Goal: Use online tool/utility: Use online tool/utility

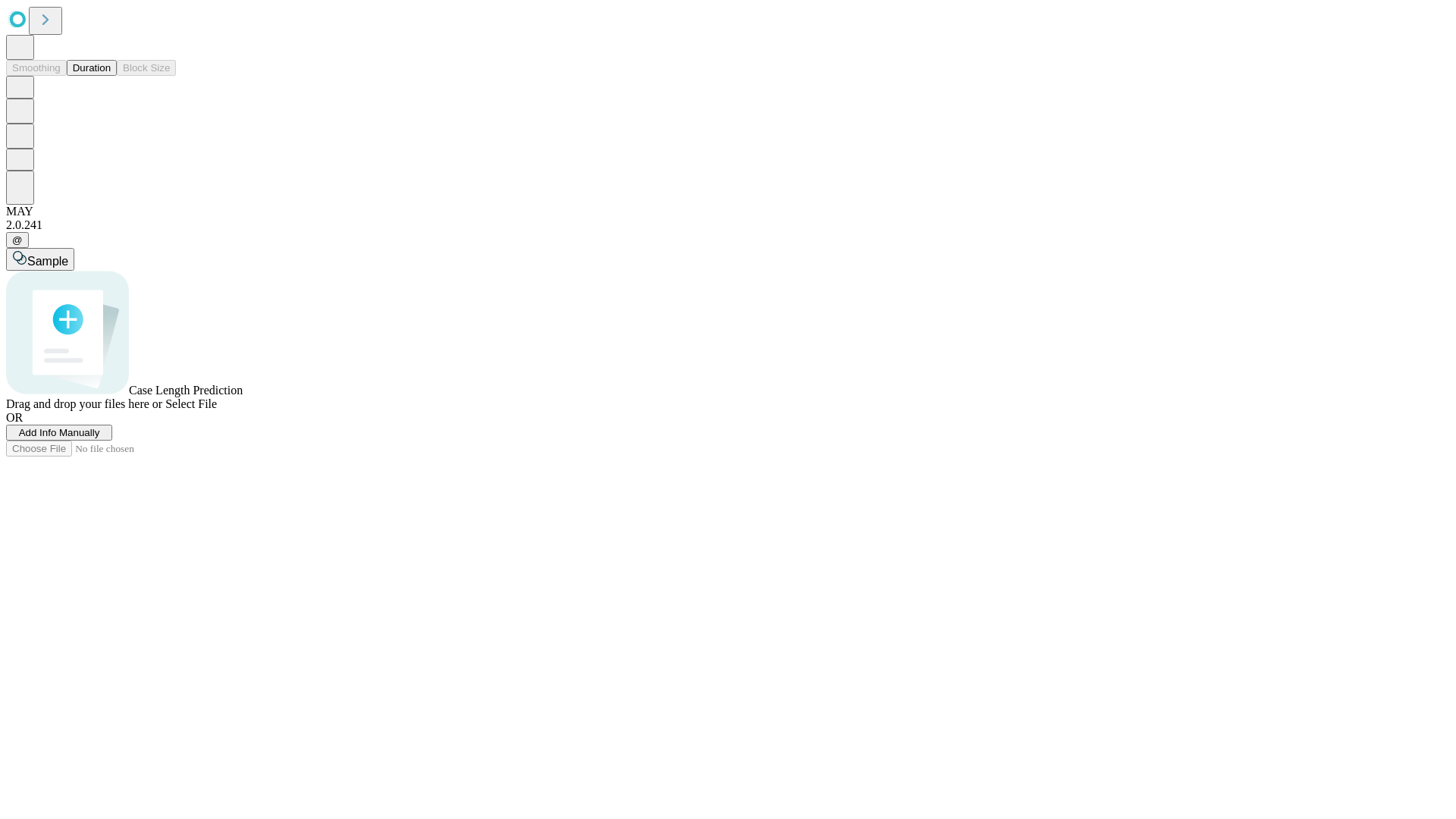
click at [111, 76] on button "Duration" at bounding box center [92, 68] width 50 height 16
click at [100, 438] on span "Add Info Manually" at bounding box center [59, 432] width 81 height 12
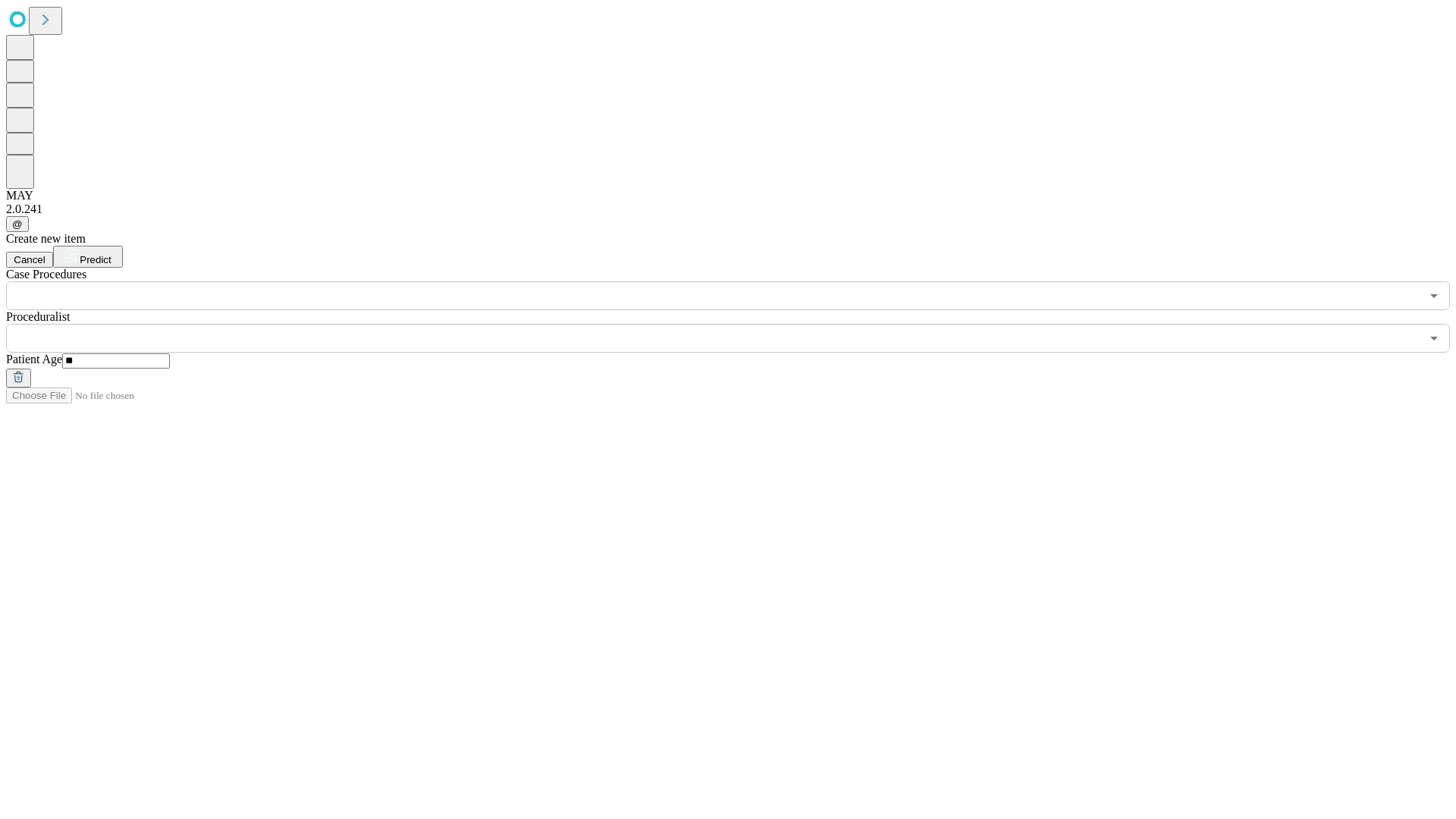
type input "**"
click at [739, 323] on input "text" at bounding box center [713, 337] width 1415 height 29
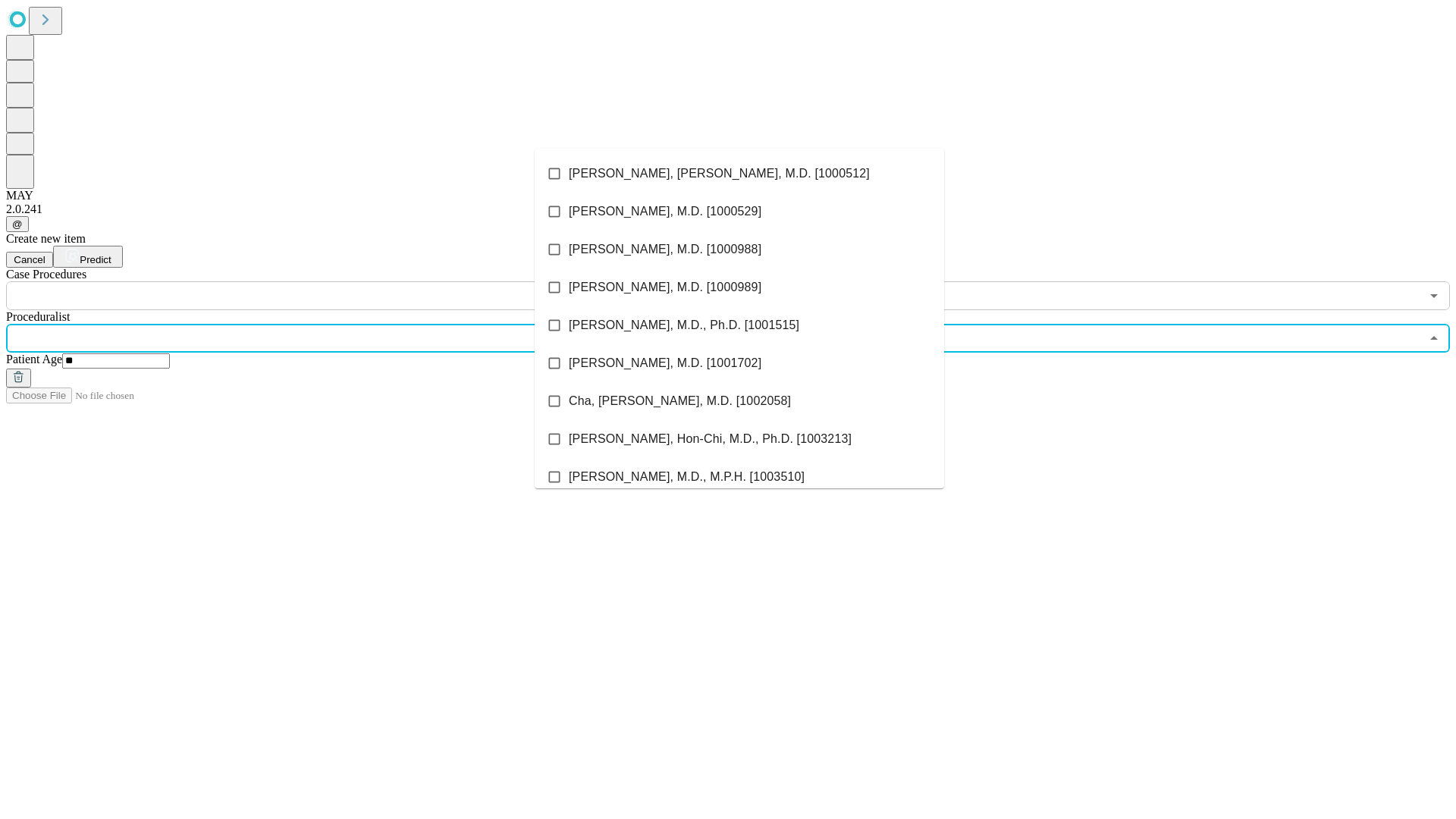
click at [740, 174] on li "[PERSON_NAME], [PERSON_NAME], M.D. [1000512]" at bounding box center [739, 173] width 409 height 38
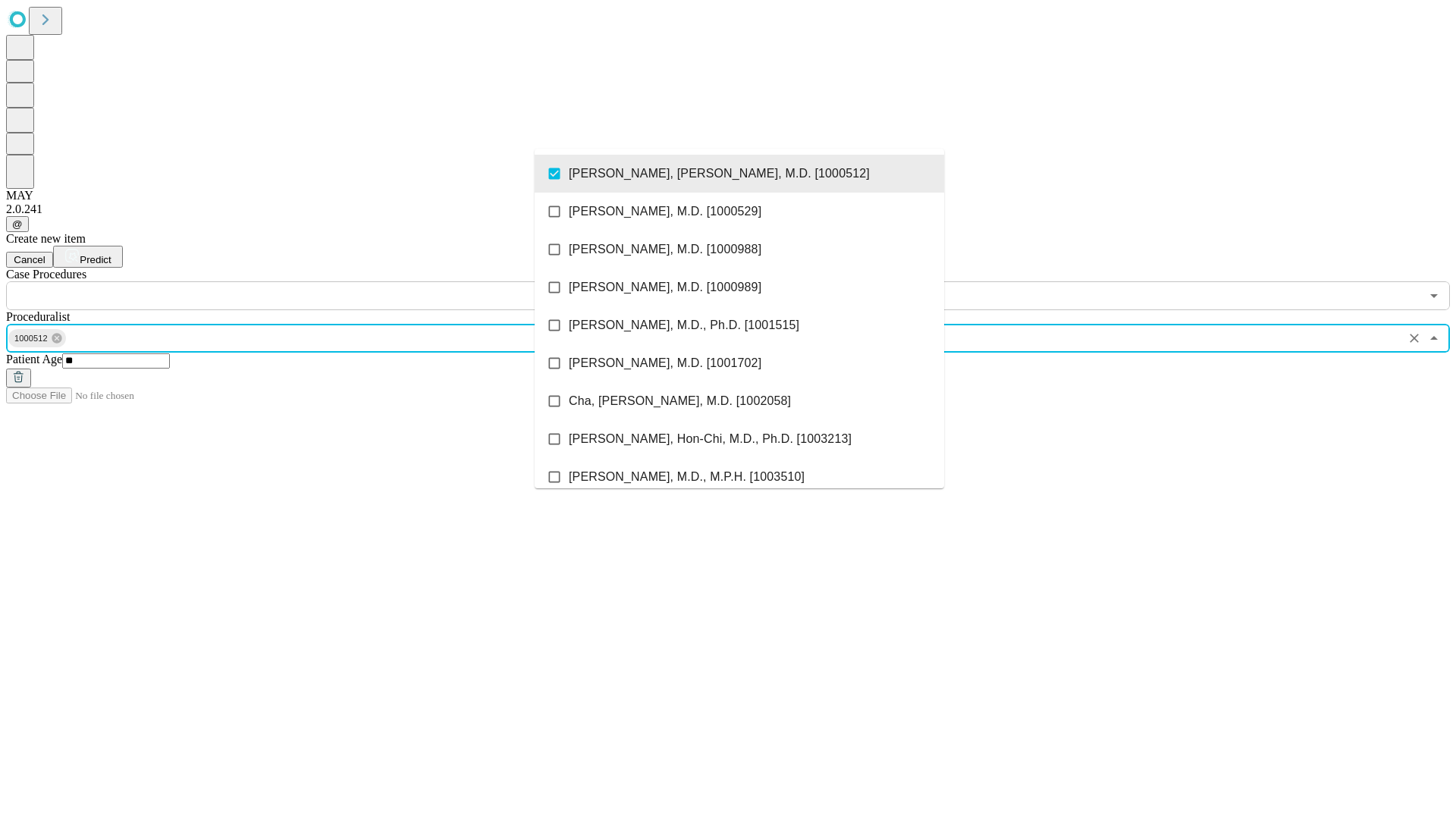
click at [319, 281] on input "text" at bounding box center [713, 295] width 1415 height 29
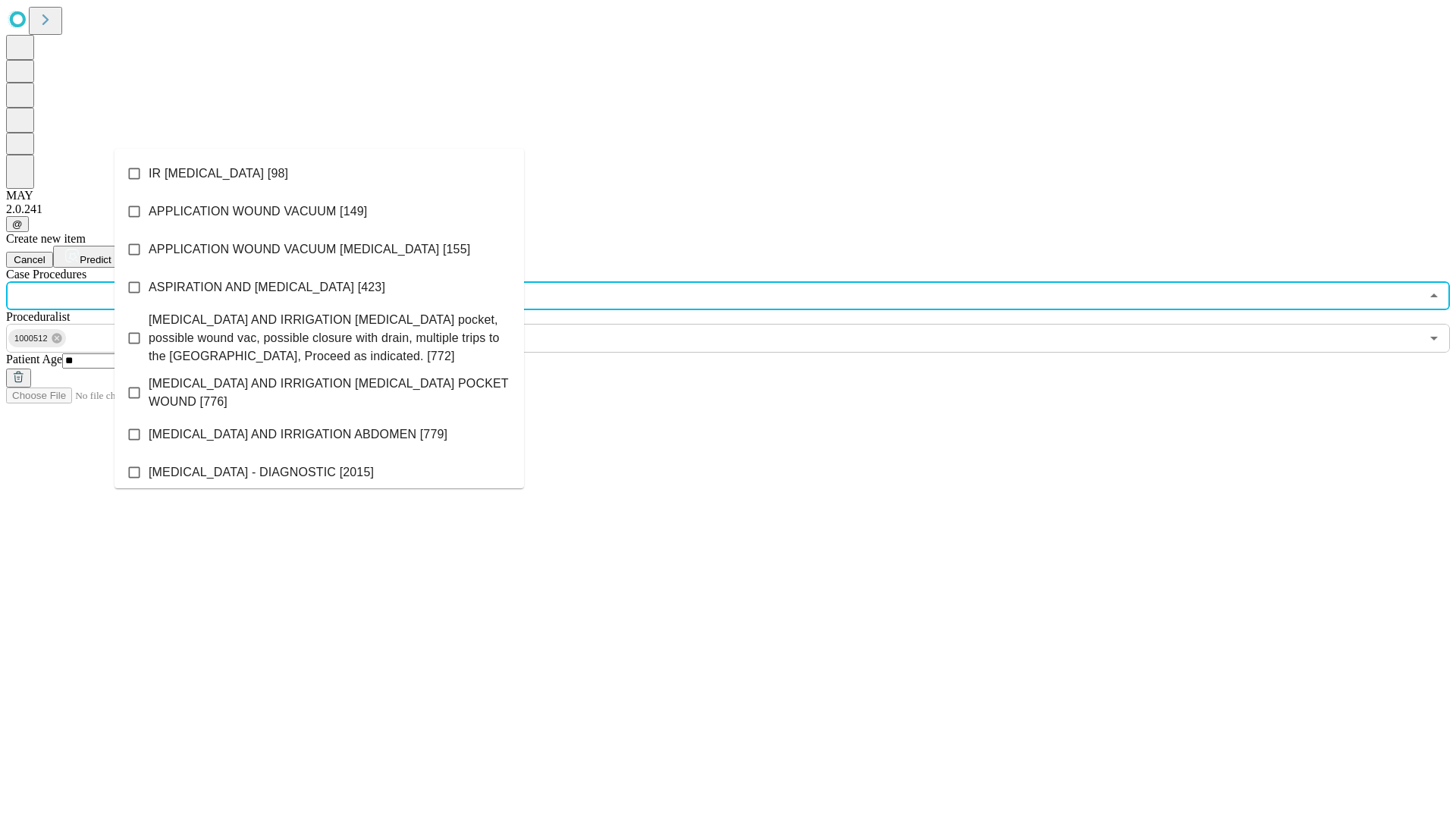
click at [320, 174] on li "IR [MEDICAL_DATA] [98]" at bounding box center [319, 173] width 409 height 38
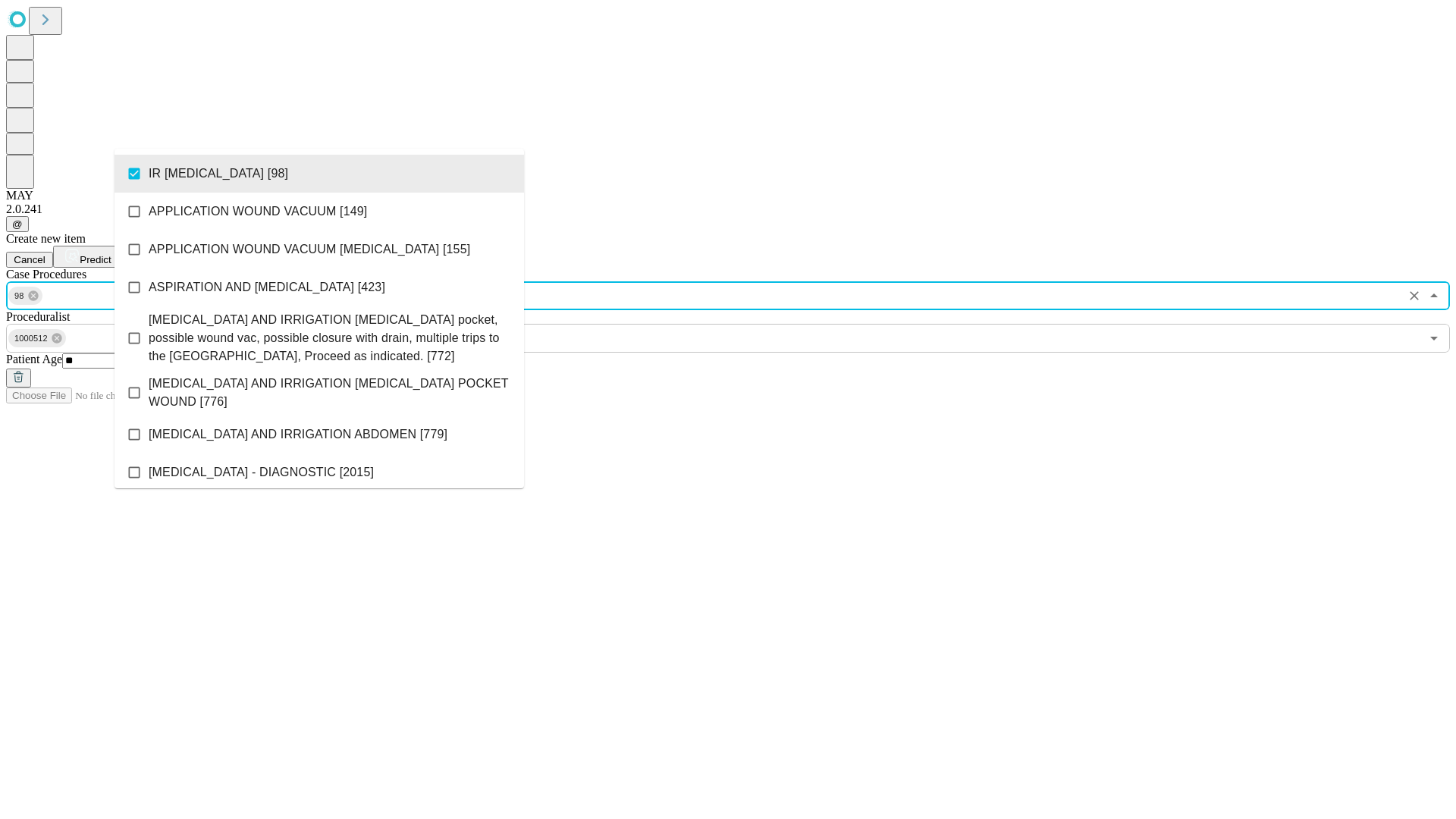
click at [111, 254] on span "Predict" at bounding box center [95, 259] width 31 height 12
